Goal: Find specific page/section: Find specific page/section

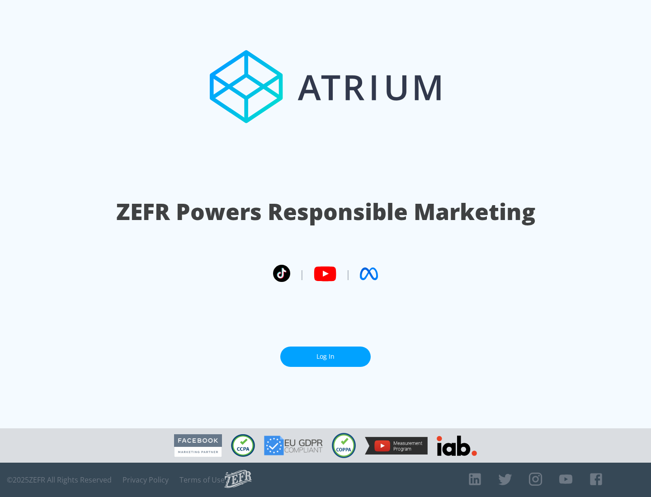
click at [325, 357] on link "Log In" at bounding box center [325, 357] width 90 height 20
